Goal: Navigation & Orientation: Find specific page/section

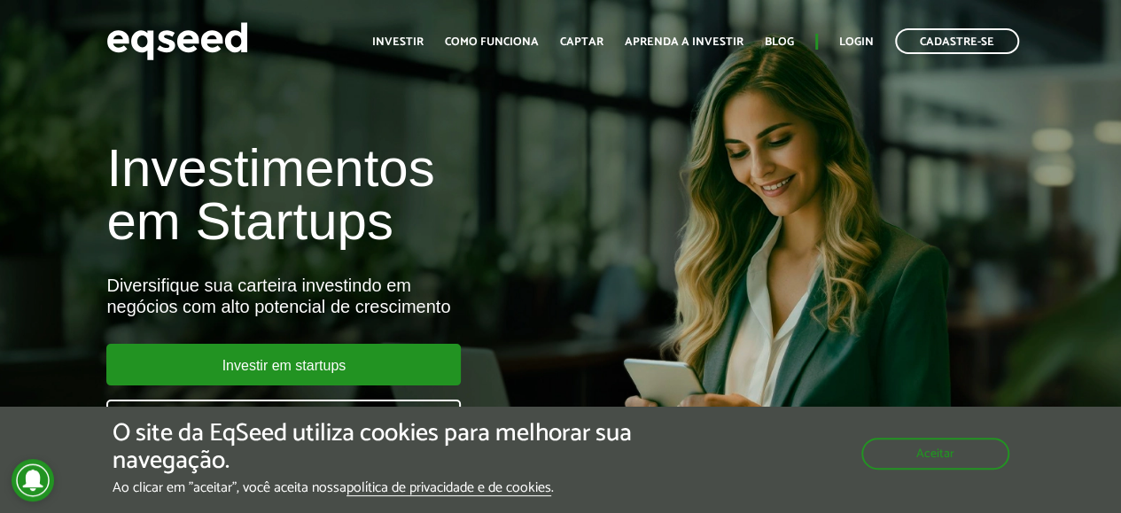
click at [796, 327] on div "Investimentos em Startups Diversifique sua carteira investindo em negócios com …" at bounding box center [560, 280] width 1121 height 349
click at [851, 45] on link "Login" at bounding box center [856, 42] width 35 height 12
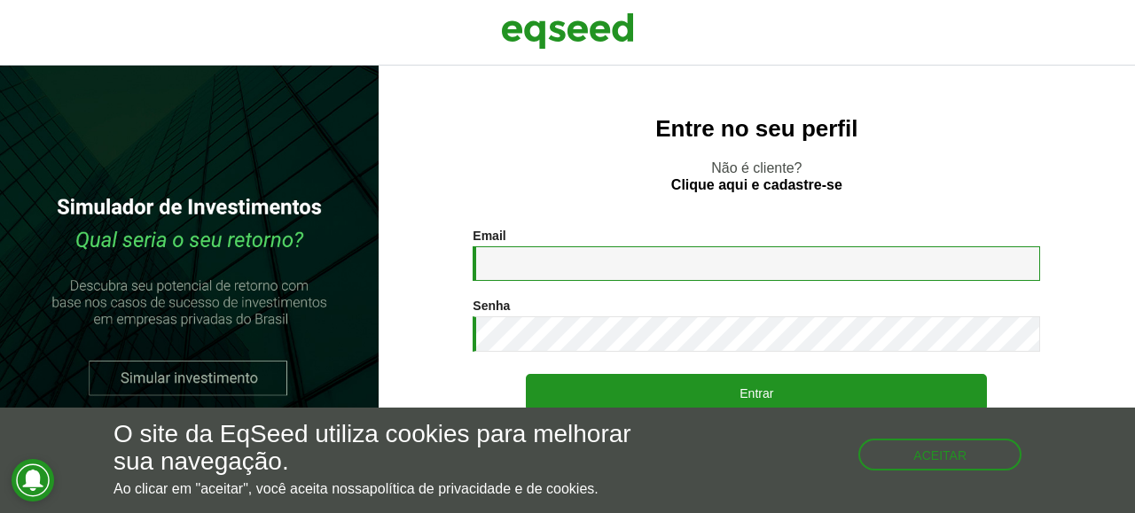
click at [519, 263] on input "Email *" at bounding box center [755, 263] width 567 height 35
type input "**********"
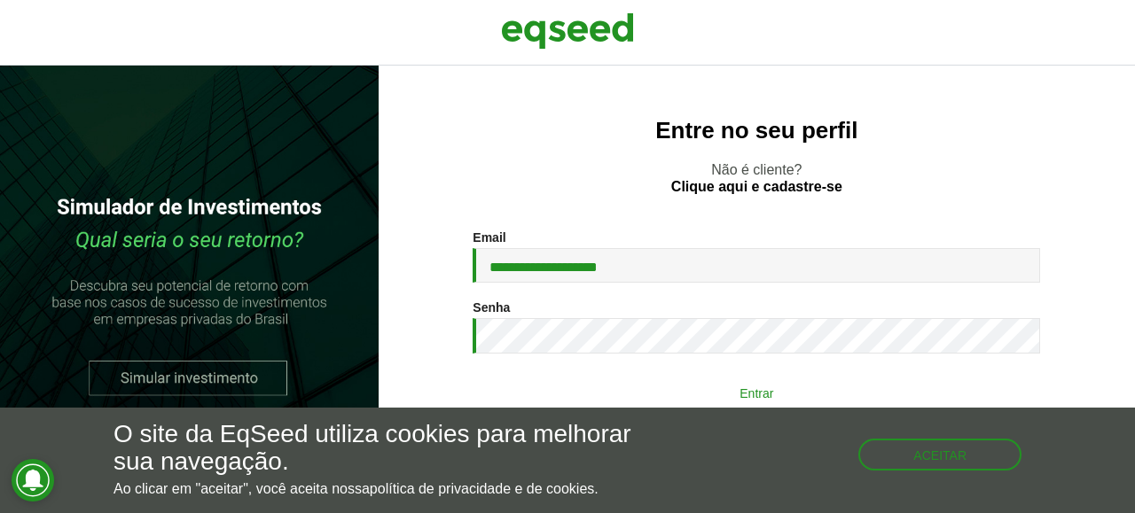
click at [571, 380] on button "Entrar" at bounding box center [756, 393] width 461 height 34
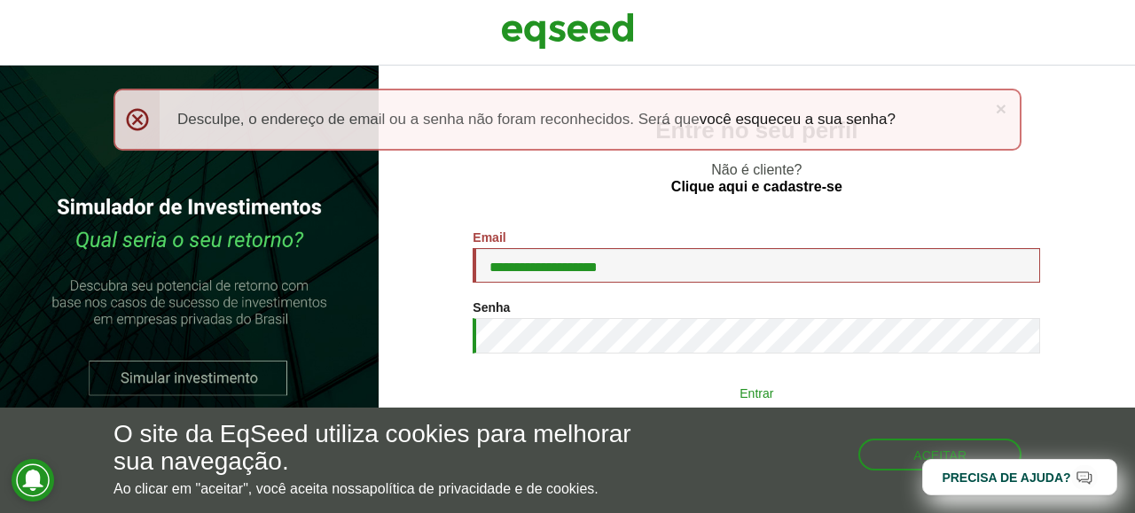
click at [640, 389] on button "Entrar" at bounding box center [756, 393] width 461 height 34
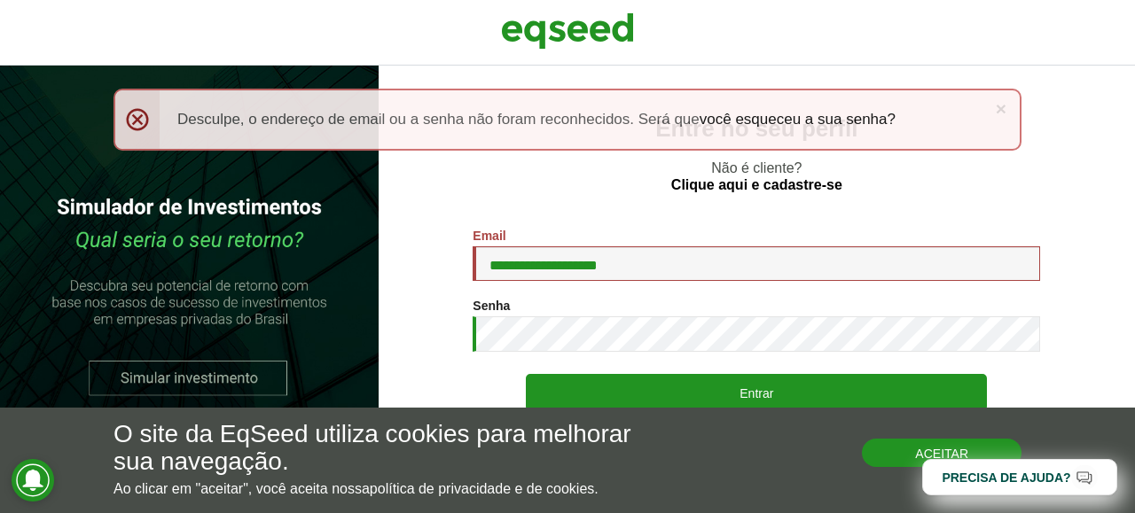
click at [888, 449] on button "Aceitar" at bounding box center [942, 453] width 160 height 28
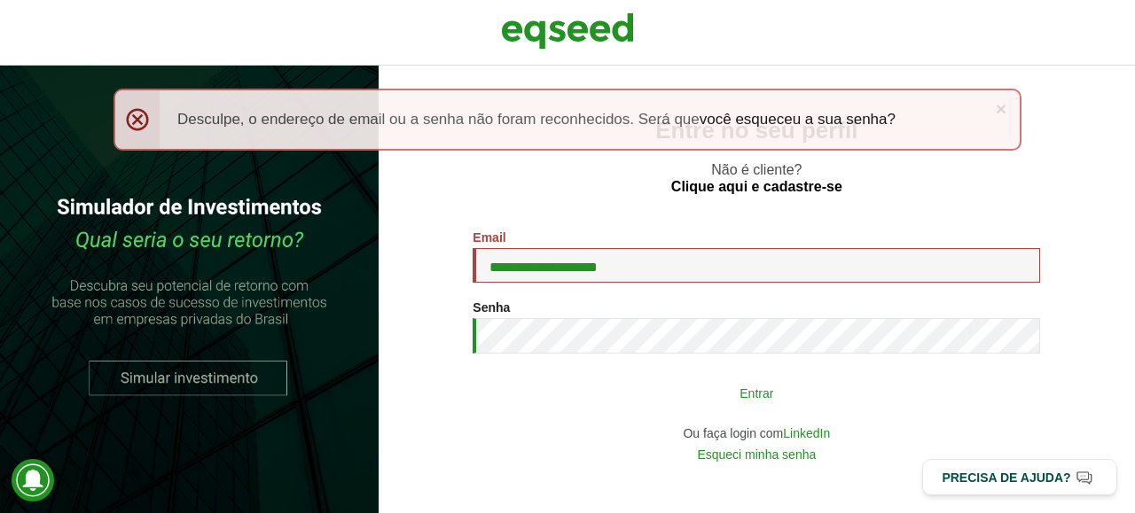
click at [624, 393] on button "Entrar" at bounding box center [756, 393] width 461 height 34
click at [671, 397] on button "Entrar" at bounding box center [756, 393] width 461 height 34
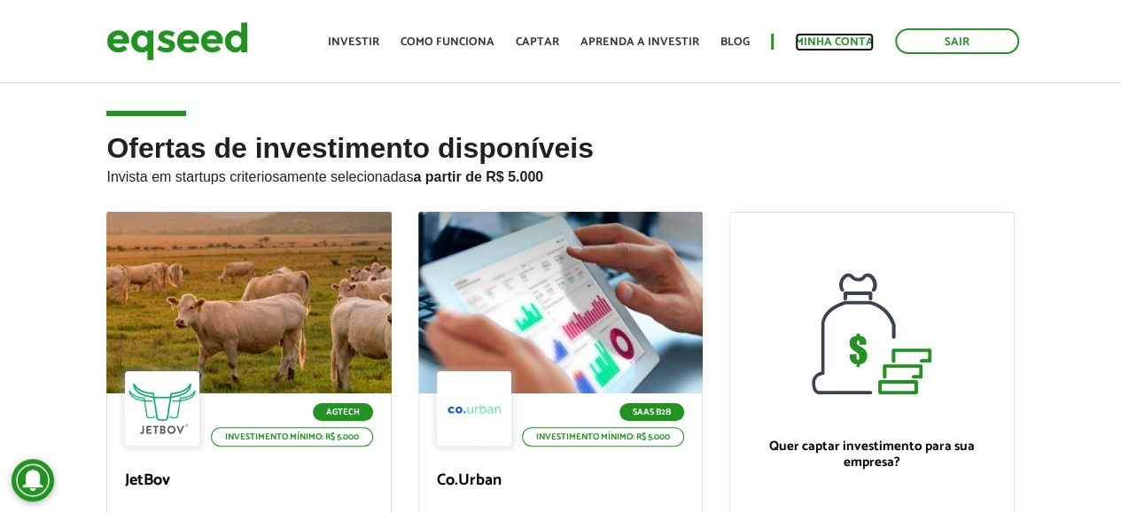
click at [820, 43] on link "Minha conta" at bounding box center [834, 42] width 79 height 12
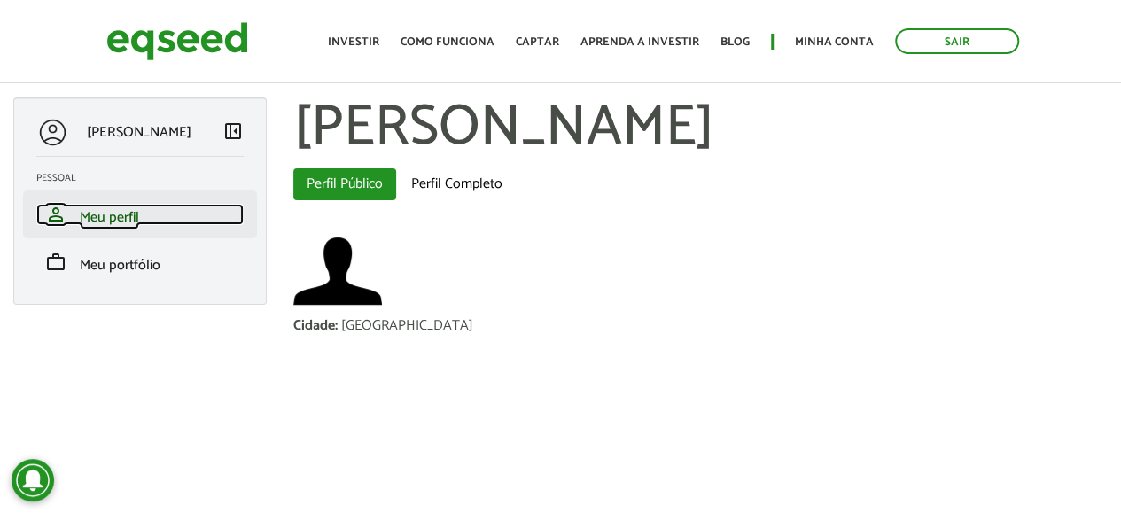
click at [117, 210] on span "Meu perfil" at bounding box center [109, 218] width 59 height 24
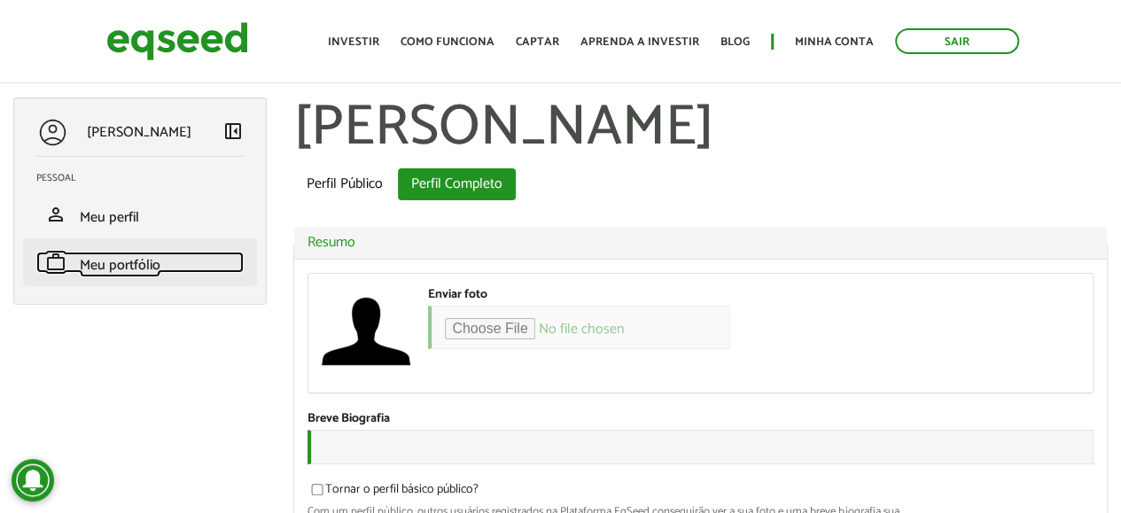
click at [149, 272] on span "Meu portfólio" at bounding box center [120, 266] width 81 height 24
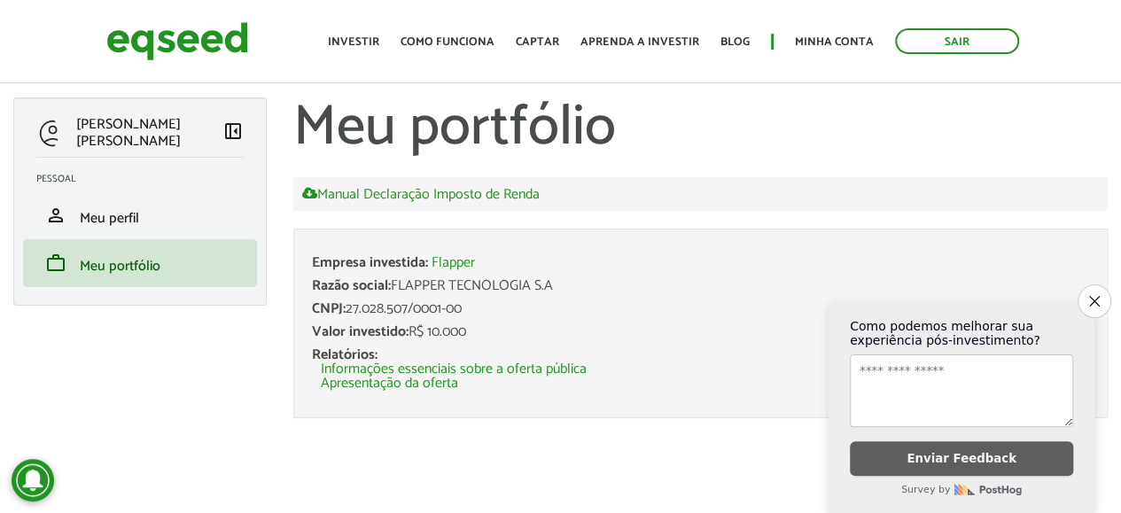
click at [50, 139] on div at bounding box center [47, 133] width 22 height 33
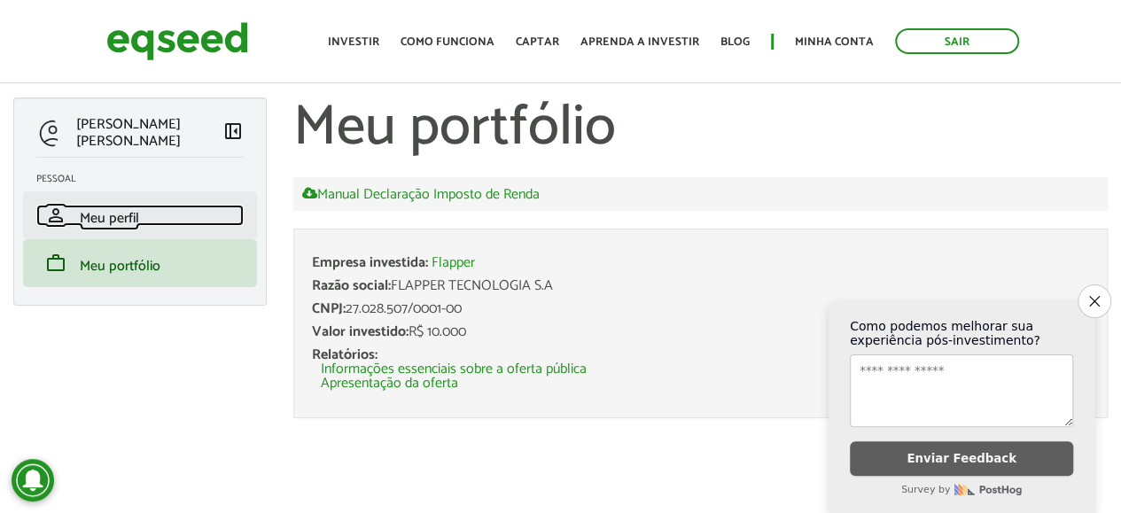
click at [78, 219] on link "person Meu perfil" at bounding box center [139, 215] width 207 height 21
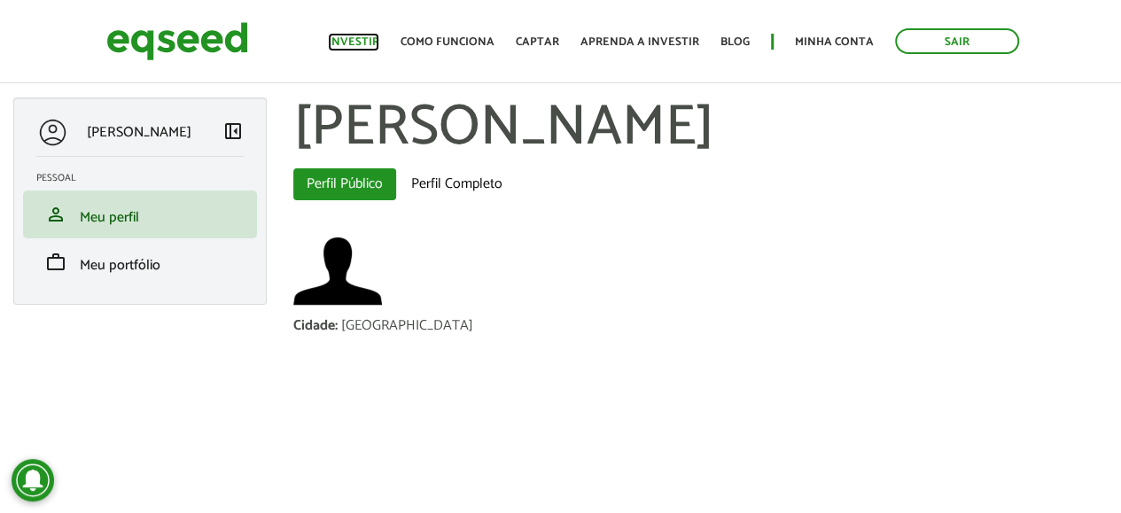
click at [344, 36] on link "Investir" at bounding box center [353, 42] width 51 height 12
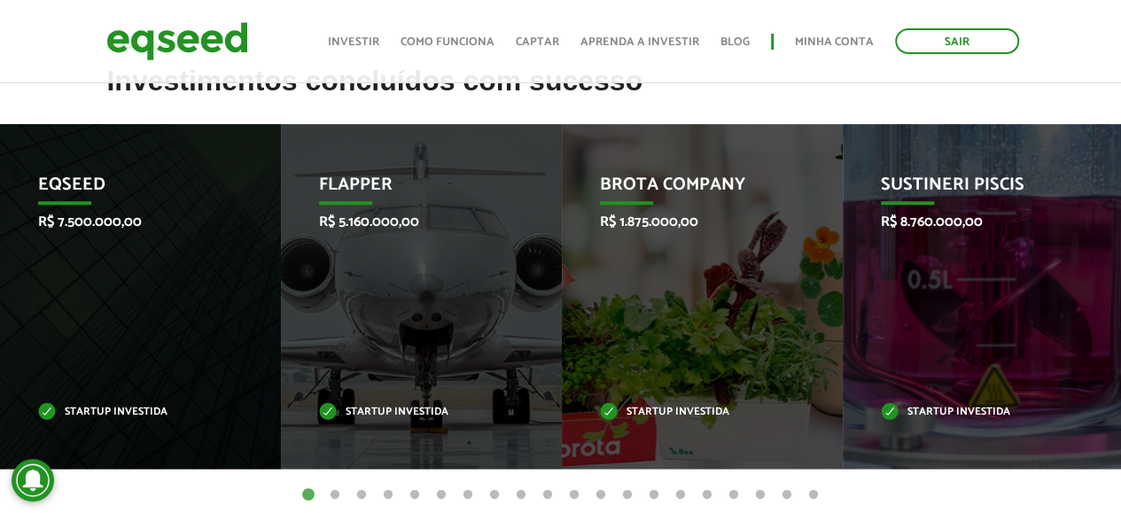
scroll to position [728, 0]
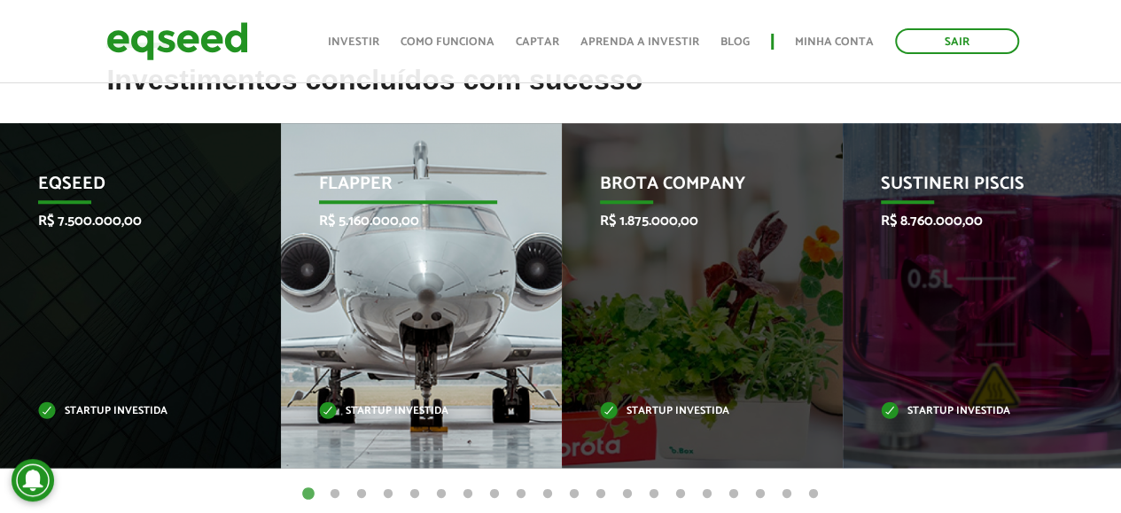
click at [408, 313] on div "Flapper R$ 5.160.000,00 Startup investida" at bounding box center [408, 295] width 254 height 345
click at [395, 415] on p "Startup investida" at bounding box center [408, 412] width 178 height 10
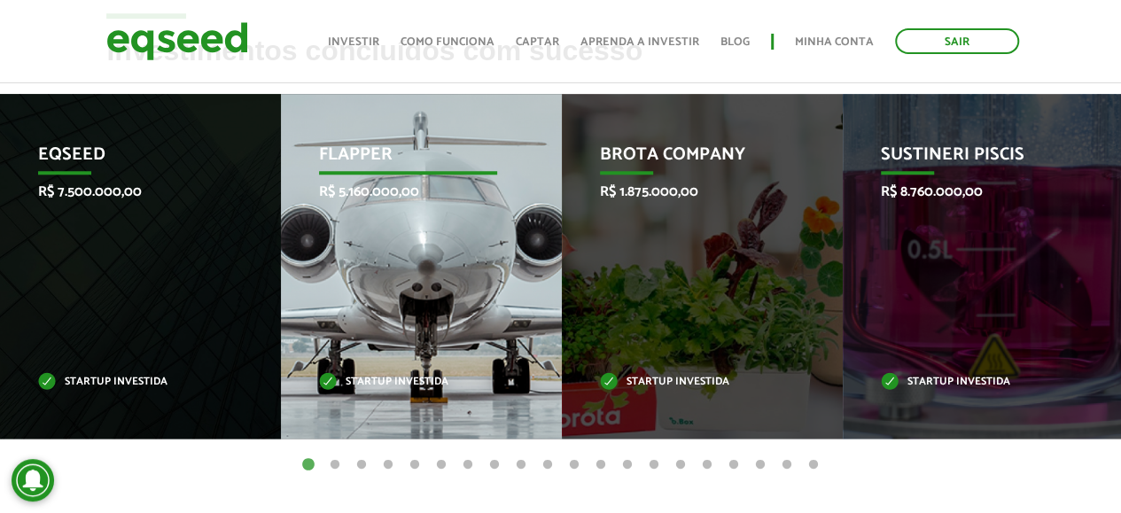
scroll to position [755, 0]
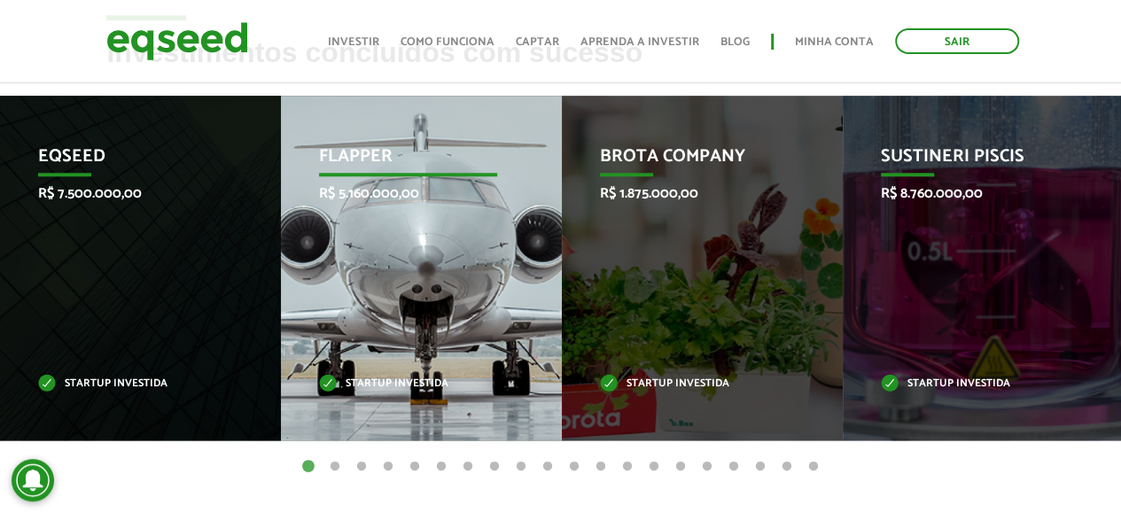
click at [383, 256] on div "Flapper R$ 5.160.000,00 Startup investida" at bounding box center [408, 268] width 254 height 345
click at [371, 155] on p "Flapper" at bounding box center [408, 161] width 178 height 30
click at [377, 177] on div "Flapper R$ 5.160.000,00 Startup investida" at bounding box center [408, 268] width 254 height 345
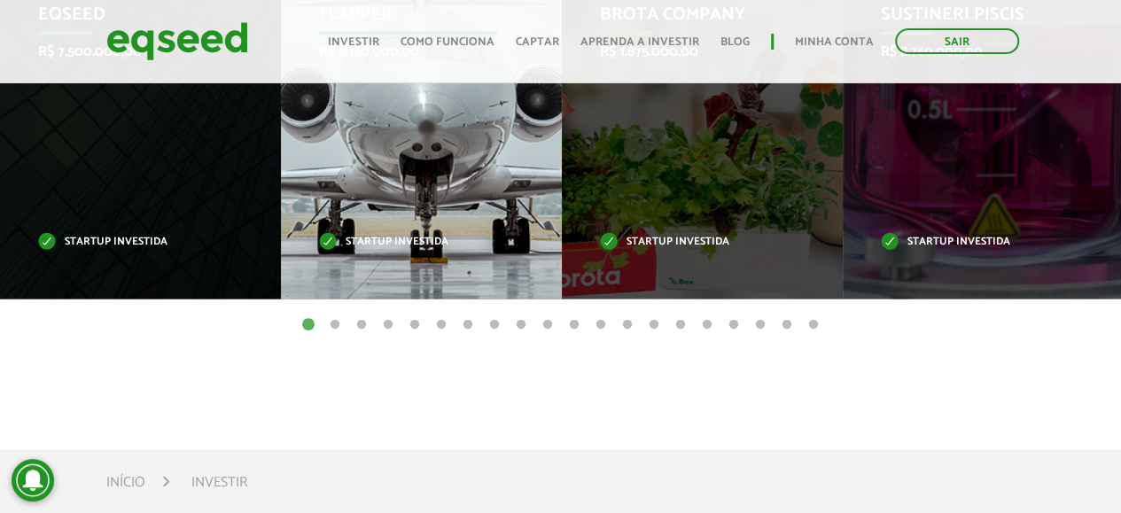
scroll to position [898, 0]
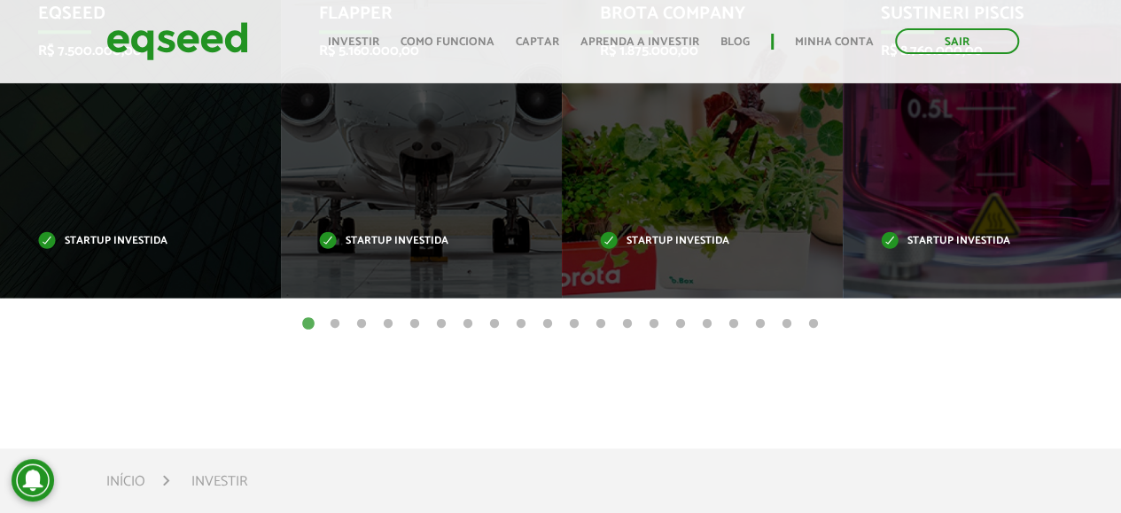
click at [335, 322] on button "2" at bounding box center [335, 325] width 18 height 18
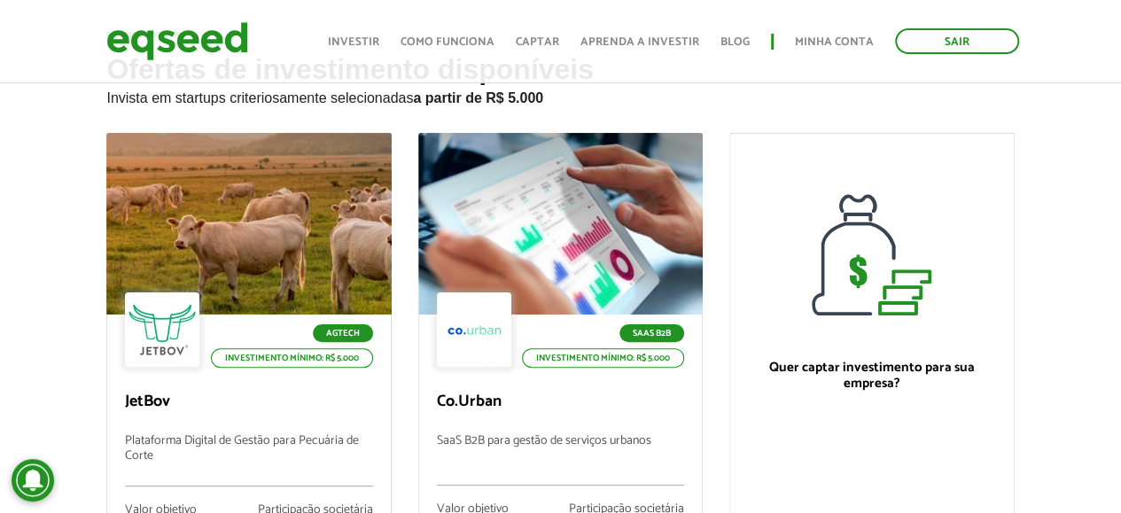
scroll to position [0, 0]
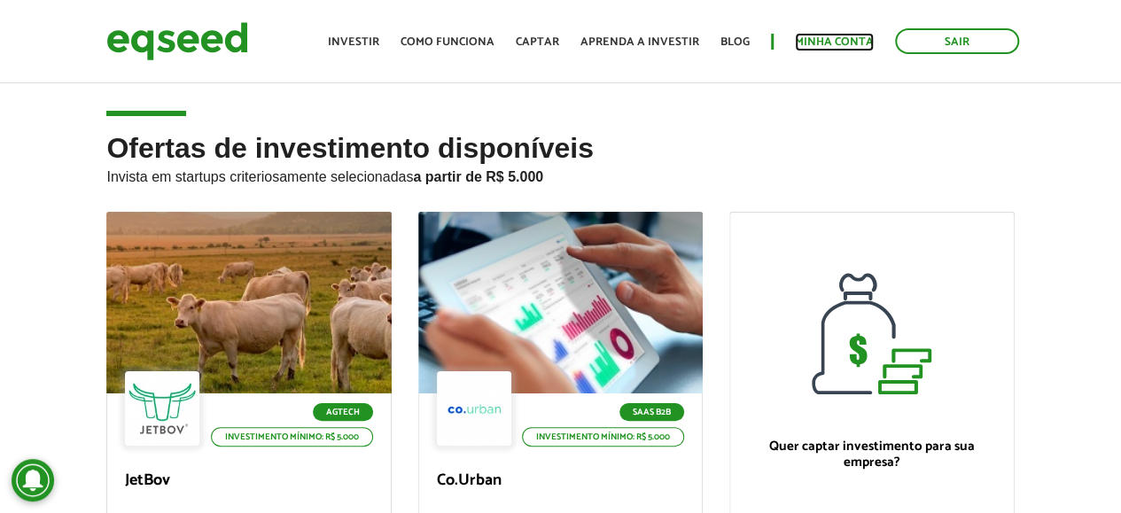
click at [808, 36] on link "Minha conta" at bounding box center [834, 42] width 79 height 12
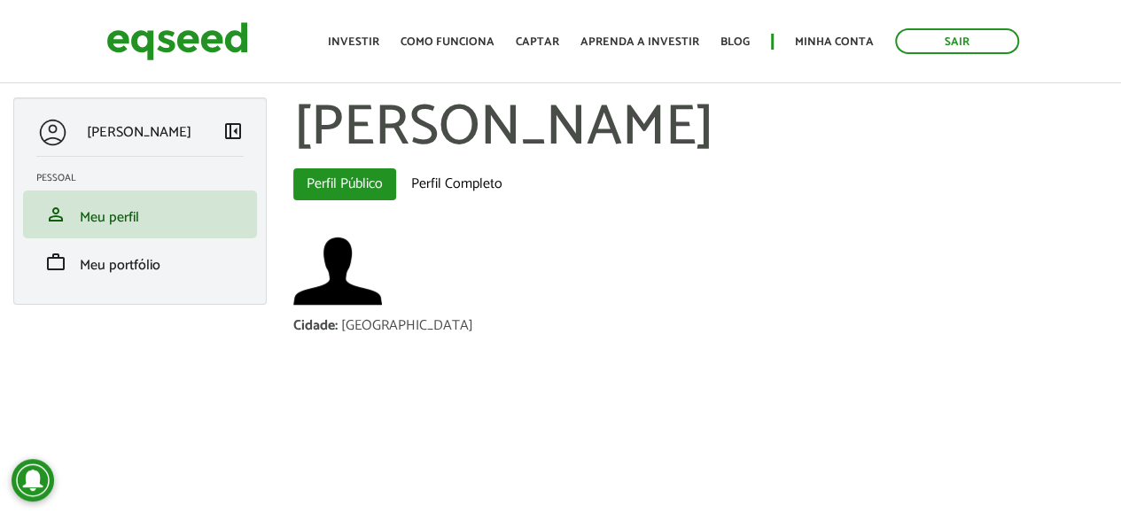
click at [57, 130] on div at bounding box center [52, 132] width 33 height 33
click at [232, 132] on span "left_panel_close" at bounding box center [232, 130] width 21 height 21
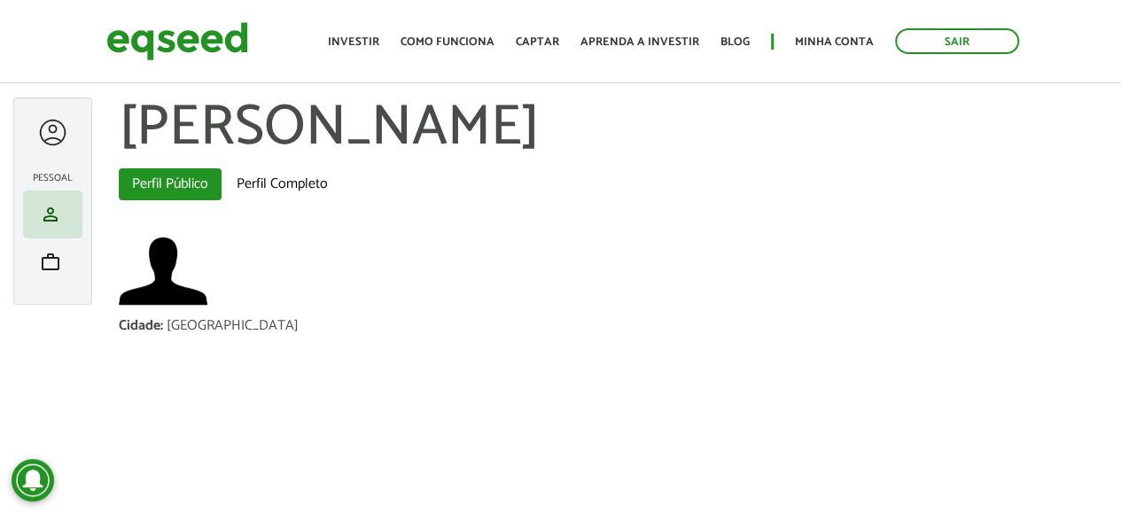
click at [54, 141] on div at bounding box center [52, 132] width 33 height 33
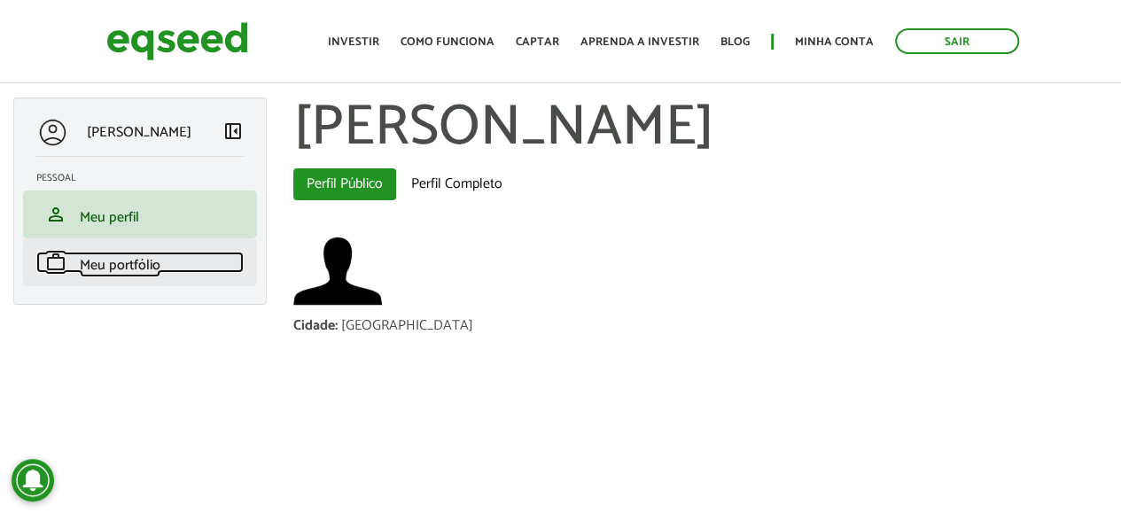
click at [104, 276] on span "Meu portfólio" at bounding box center [120, 266] width 81 height 24
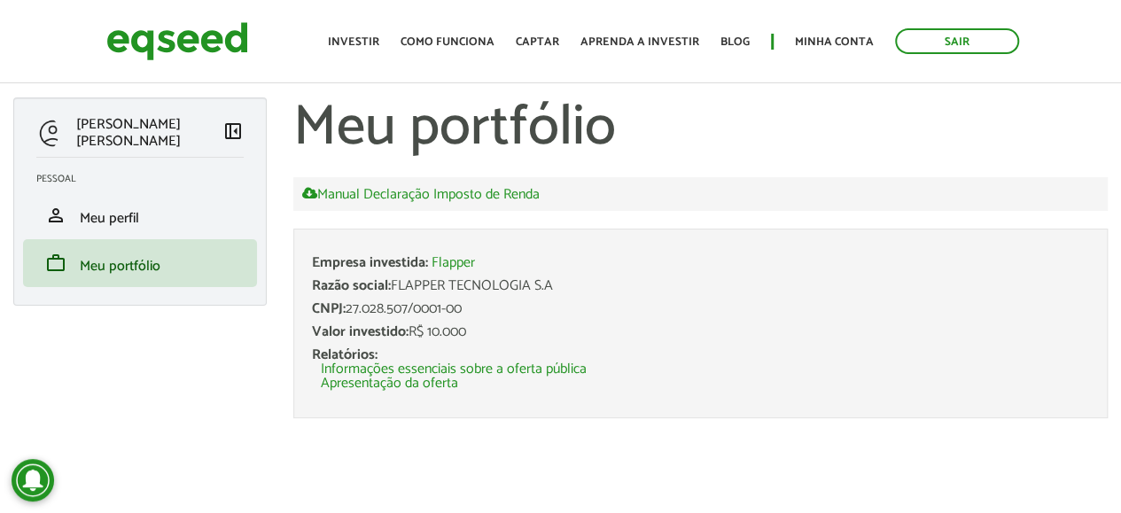
scroll to position [35, 0]
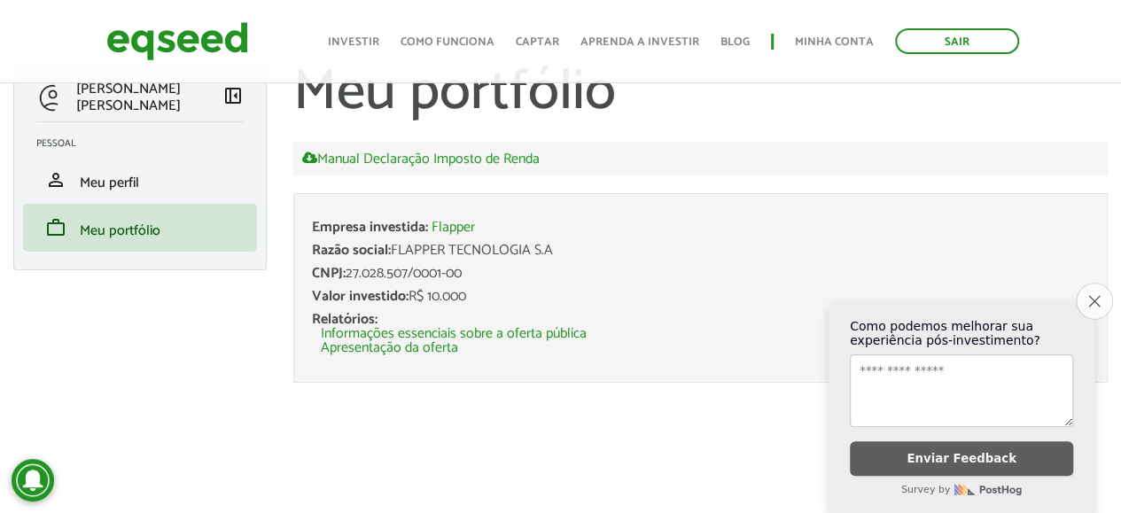
click at [1087, 290] on button "Close survey" at bounding box center [1094, 301] width 37 height 37
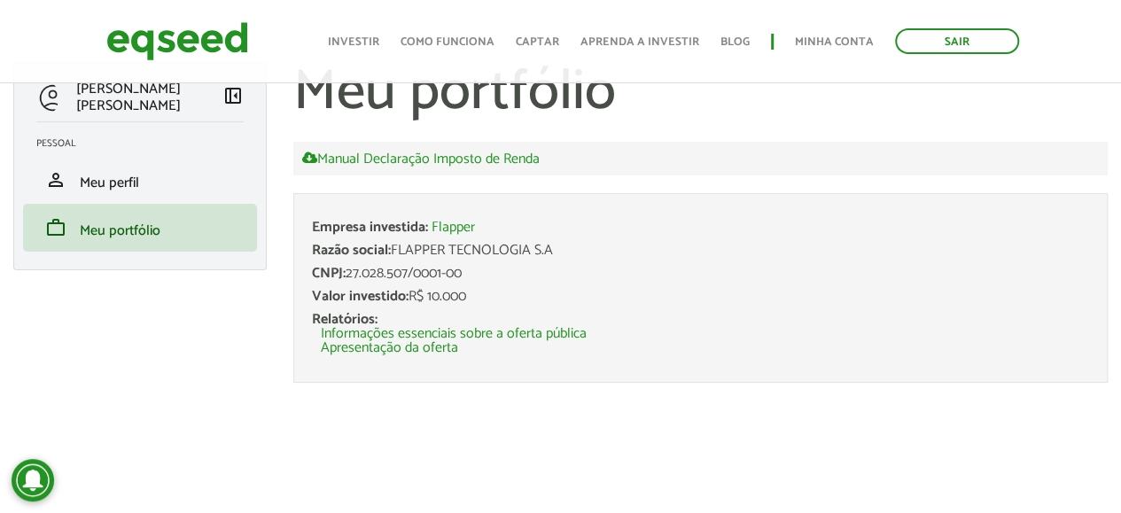
scroll to position [0, 0]
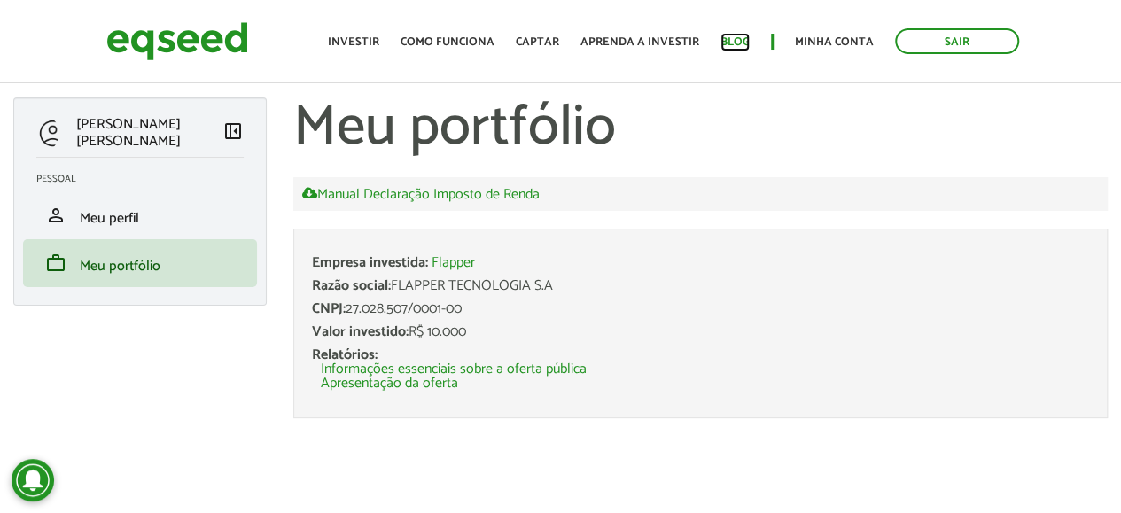
click at [750, 44] on link "Blog" at bounding box center [735, 42] width 29 height 12
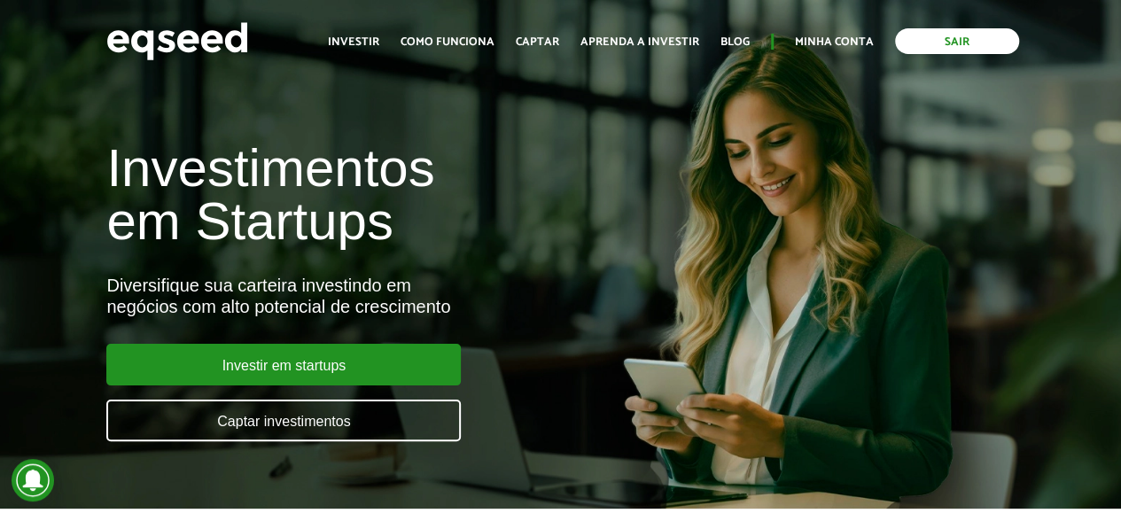
click at [922, 43] on link "Sair" at bounding box center [957, 41] width 124 height 26
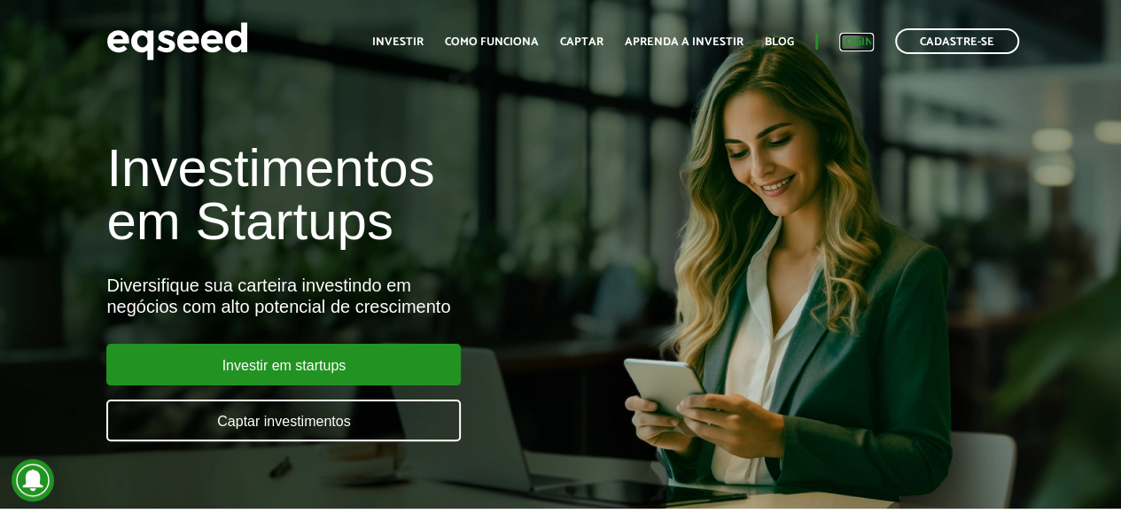
click at [853, 43] on link "Login" at bounding box center [856, 42] width 35 height 12
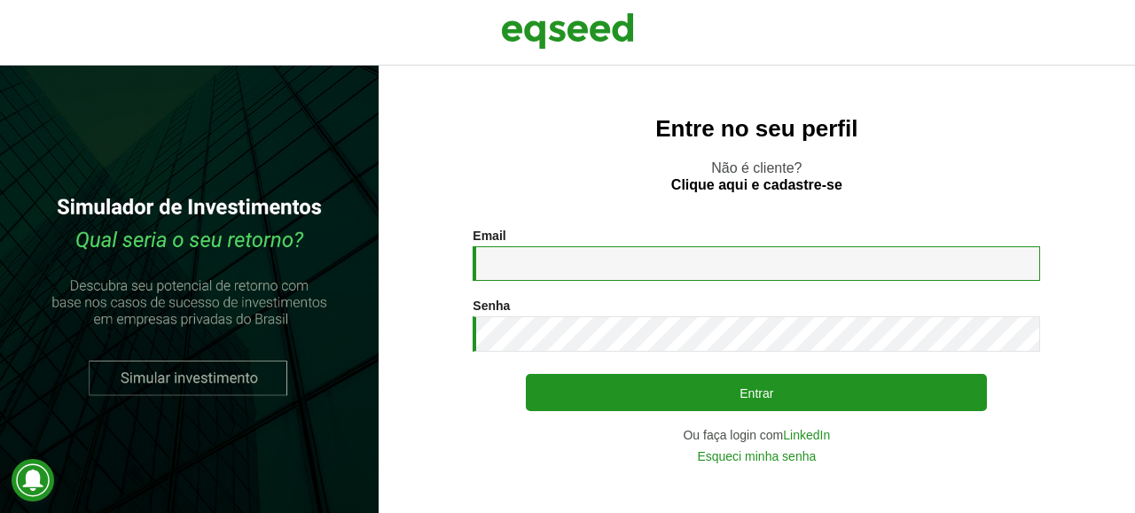
click at [596, 246] on input "Email *" at bounding box center [755, 263] width 567 height 35
type input "**********"
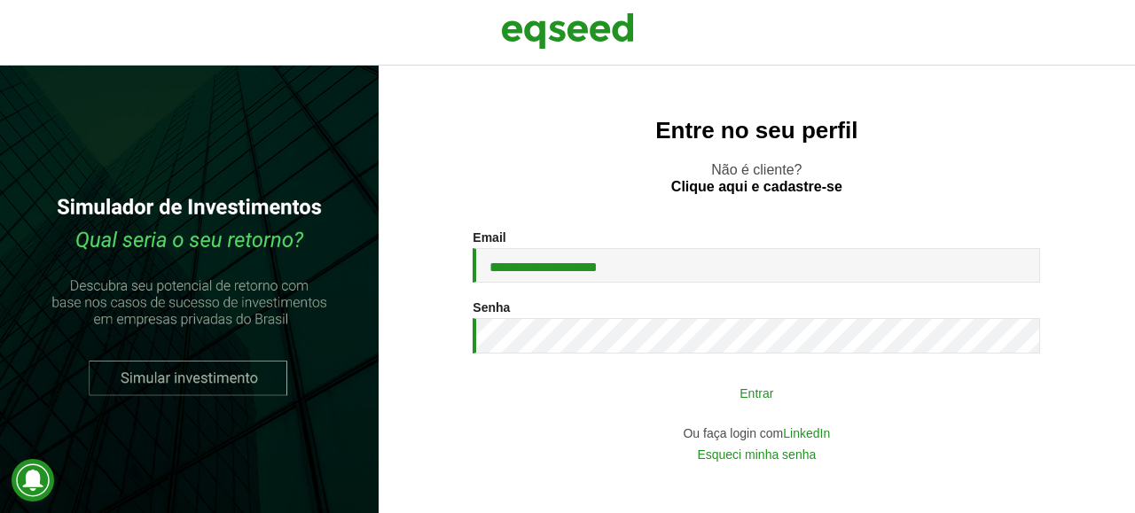
click at [629, 394] on button "Entrar" at bounding box center [756, 393] width 461 height 34
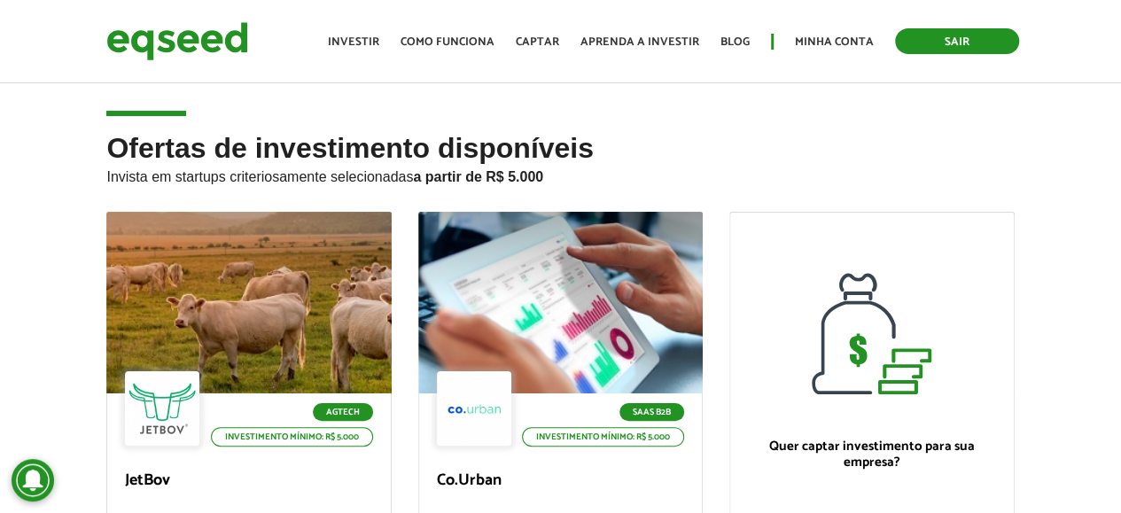
click at [961, 40] on link "Sair" at bounding box center [957, 41] width 124 height 26
